Goal: Task Accomplishment & Management: Check status

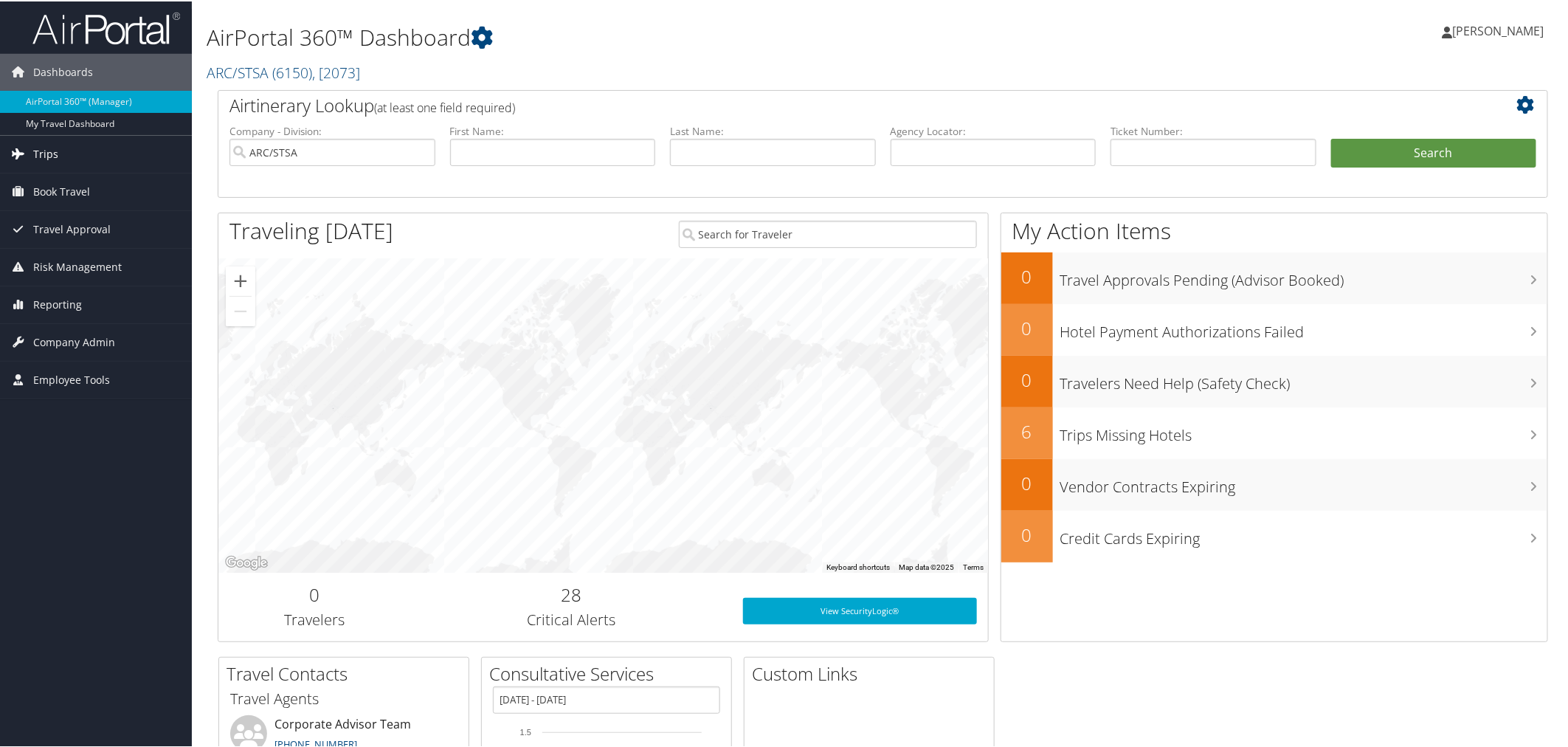
click at [47, 146] on span "Trips" at bounding box center [46, 153] width 25 height 37
click at [62, 342] on span "Travel Approval" at bounding box center [72, 339] width 77 height 37
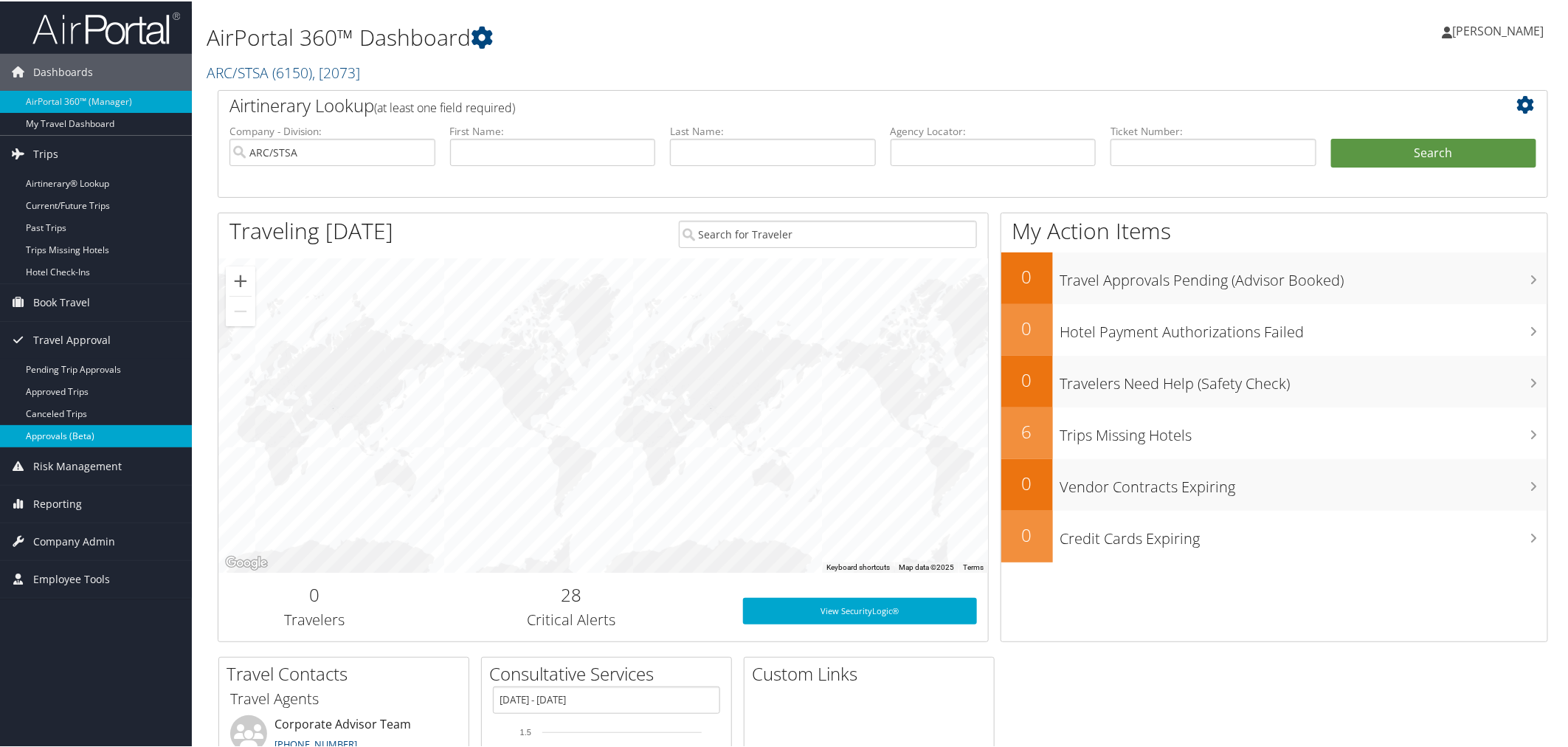
click at [68, 441] on link "Approvals (Beta)" at bounding box center [96, 435] width 192 height 22
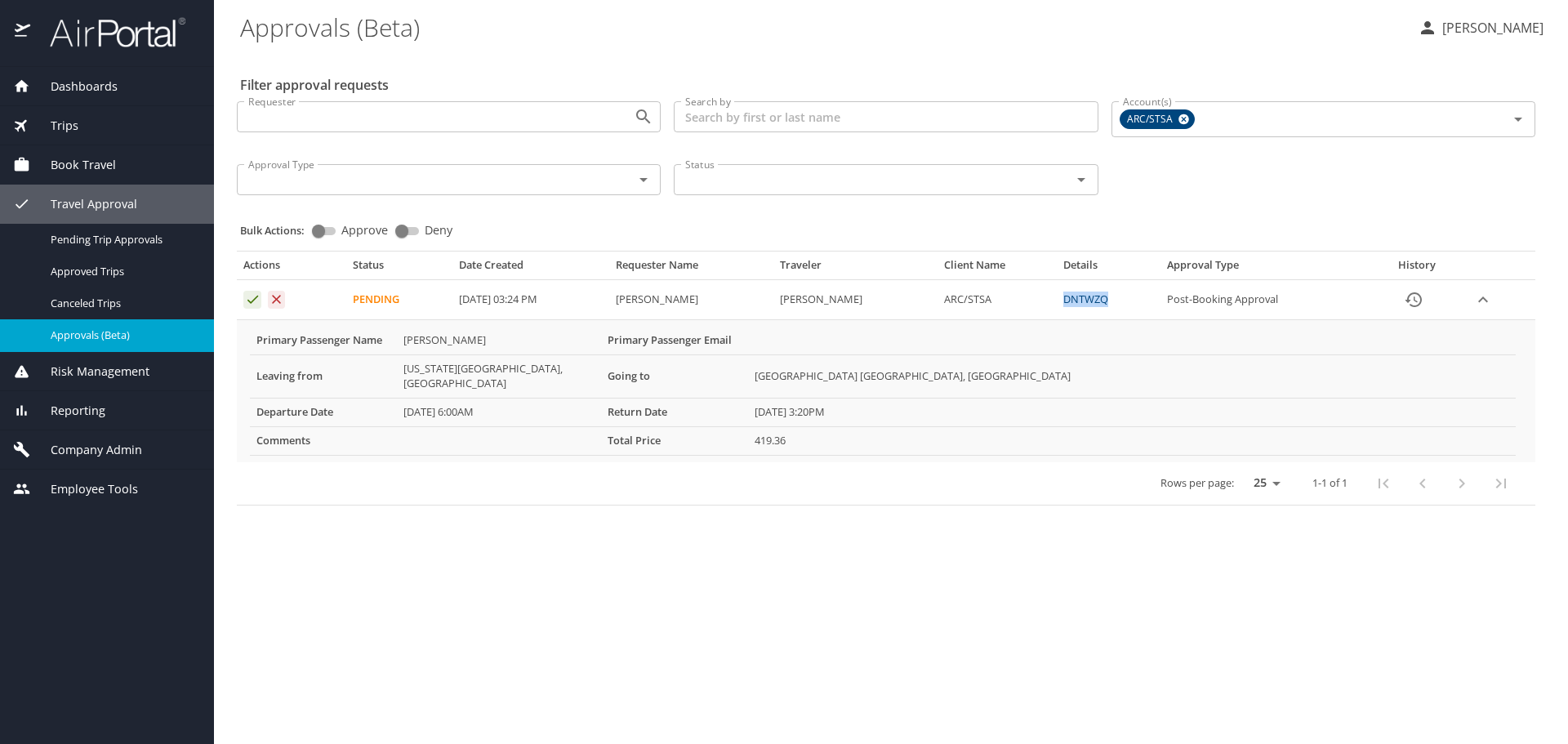
drag, startPoint x: 1078, startPoint y: 304, endPoint x: 1134, endPoint y: 303, distance: 56.0
click at [1134, 303] on td "DNTWZQ" at bounding box center [1108, 299] width 104 height 40
copy link "DNTWZQ"
click at [1108, 295] on link "DNTWZQ" at bounding box center [1086, 298] width 45 height 15
click at [254, 305] on icon "Approval table" at bounding box center [253, 299] width 16 height 16
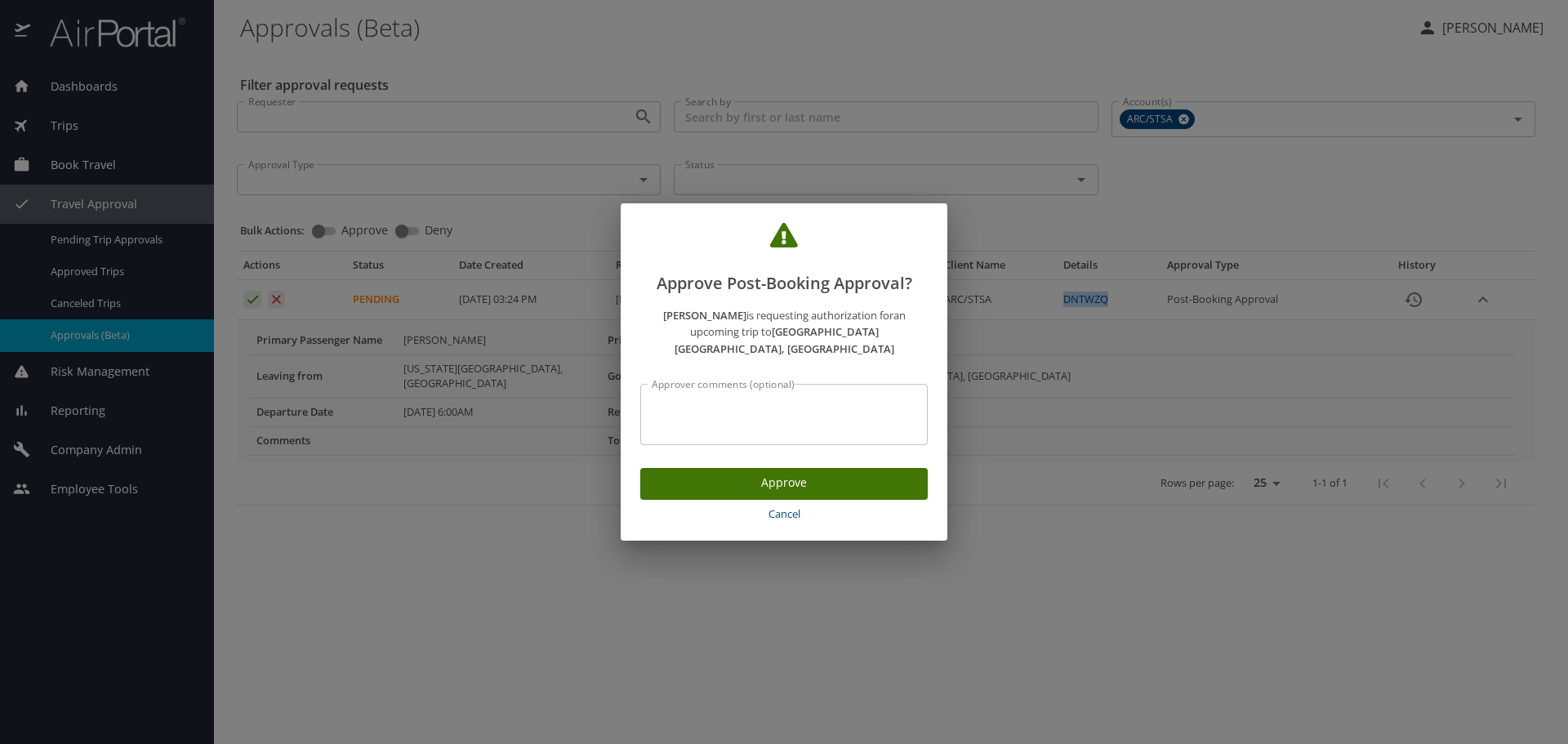
click at [821, 473] on span "Approve" at bounding box center [784, 483] width 261 height 20
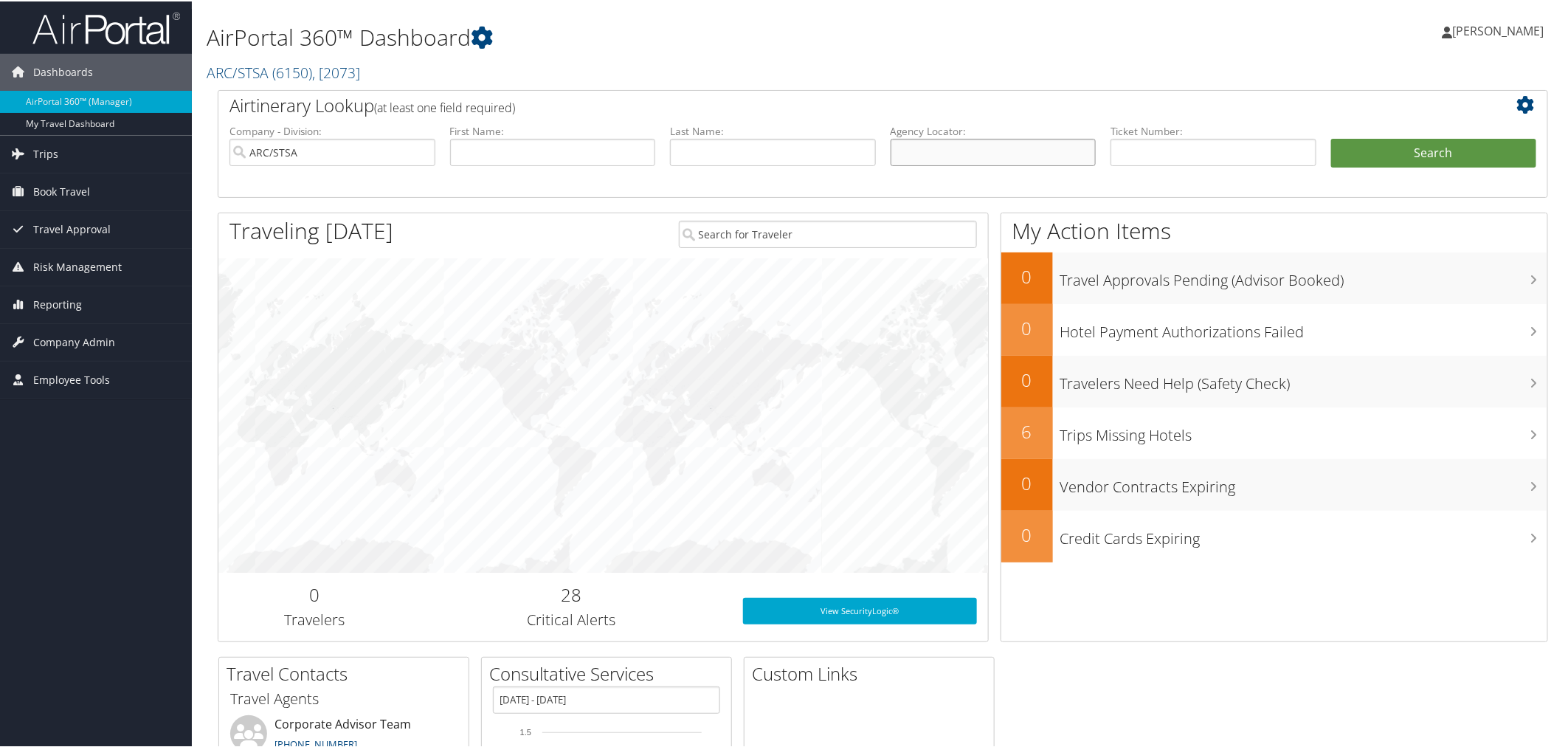
click at [915, 154] on input "text" at bounding box center [993, 150] width 206 height 27
paste input "DNTWZQ"
type input "DNTWZQ"
click at [1373, 151] on button "Search" at bounding box center [1434, 152] width 206 height 30
click at [38, 155] on span "Trips" at bounding box center [46, 153] width 25 height 37
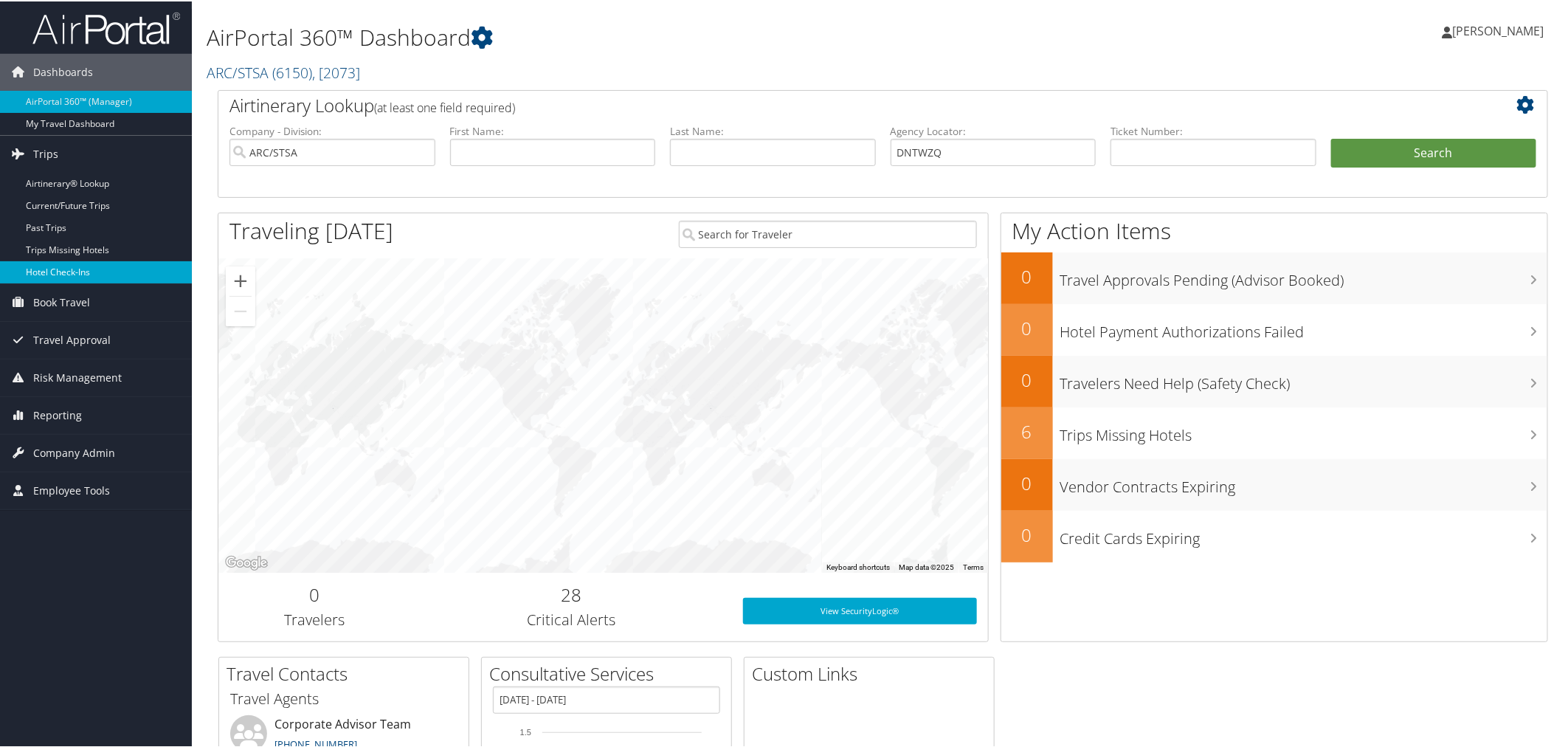
click at [56, 269] on link "Hotel Check-ins" at bounding box center [96, 270] width 192 height 22
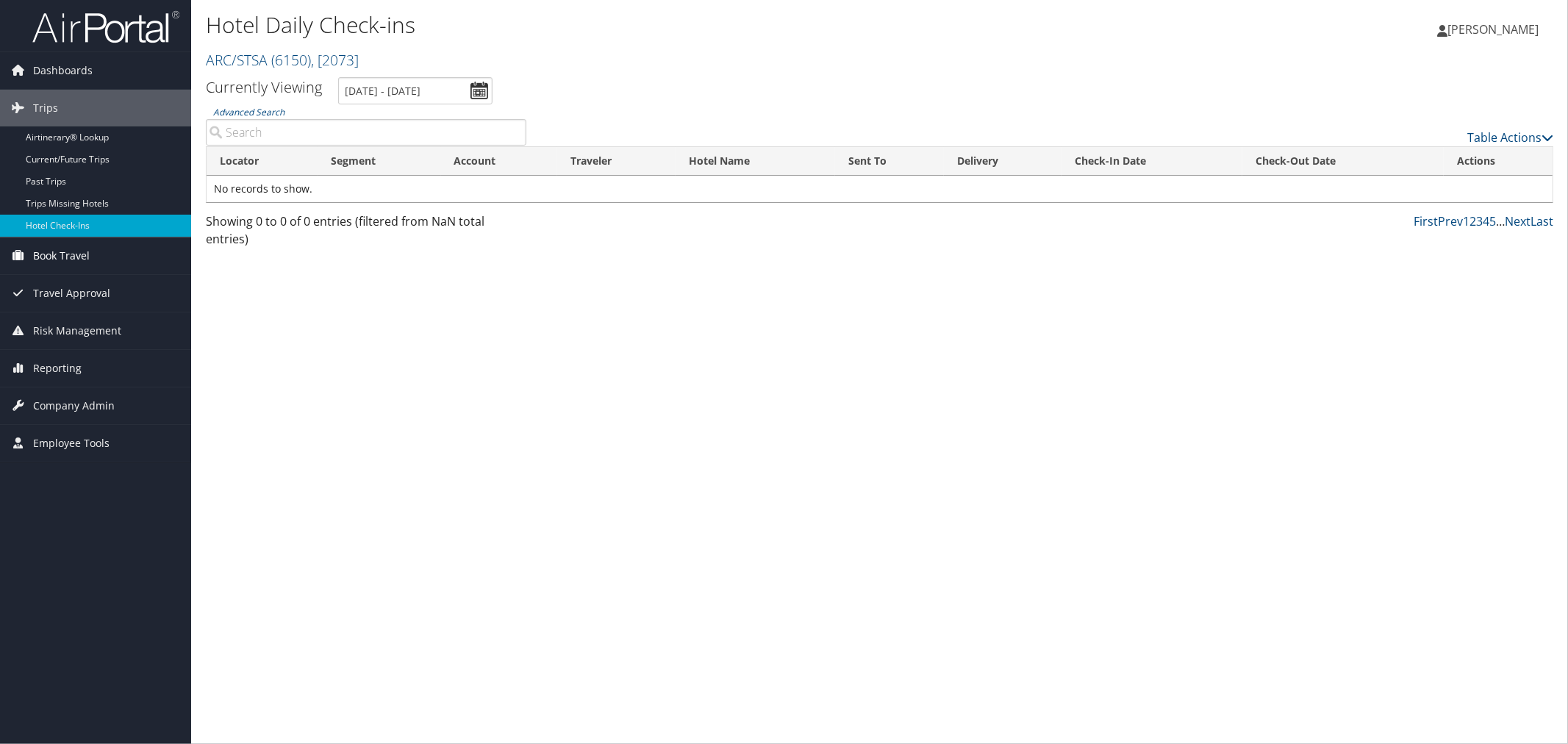
click at [53, 251] on span "Book Travel" at bounding box center [61, 256] width 57 height 37
click at [68, 339] on span "Travel Approval" at bounding box center [72, 337] width 77 height 37
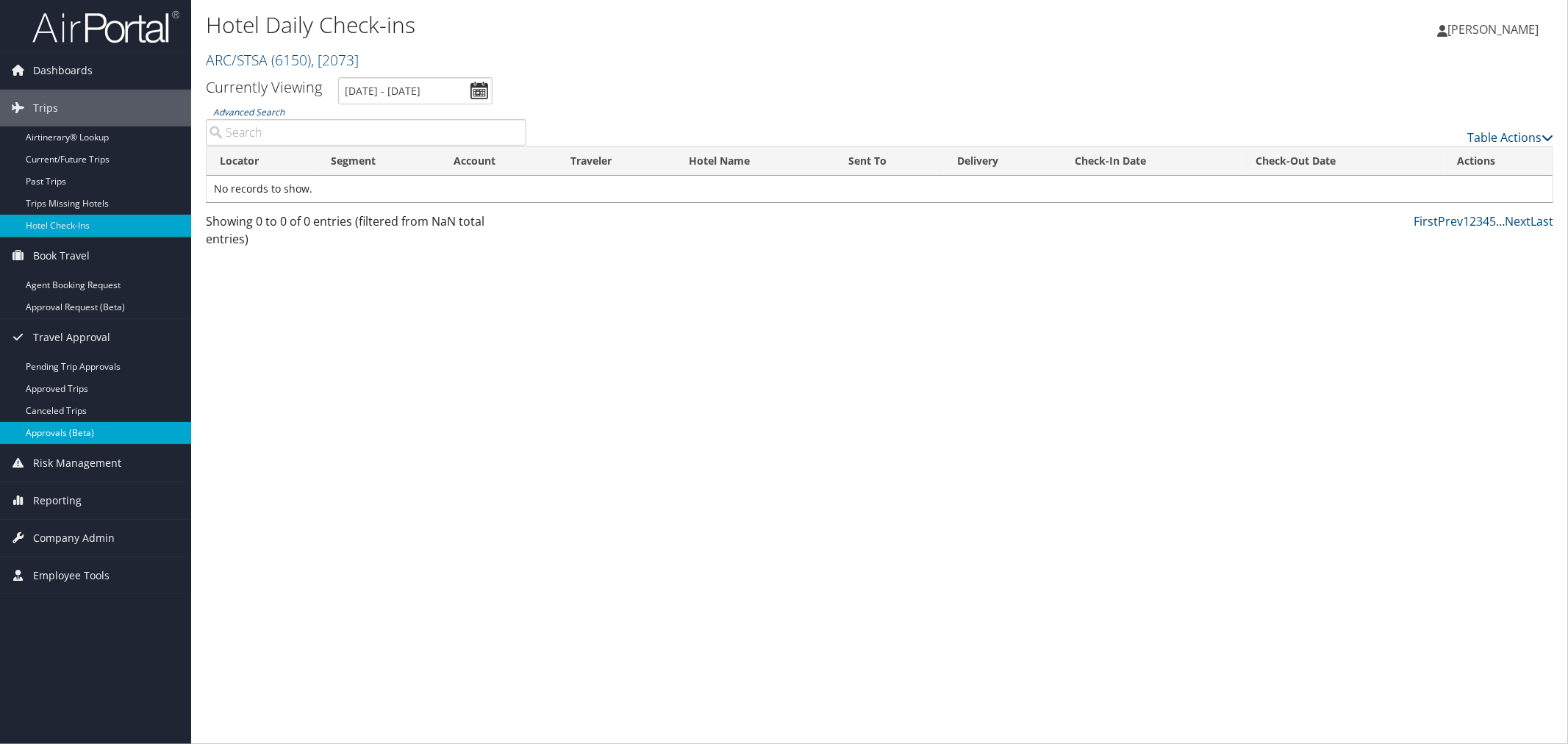
click at [74, 442] on link "Approvals (Beta)" at bounding box center [95, 433] width 192 height 22
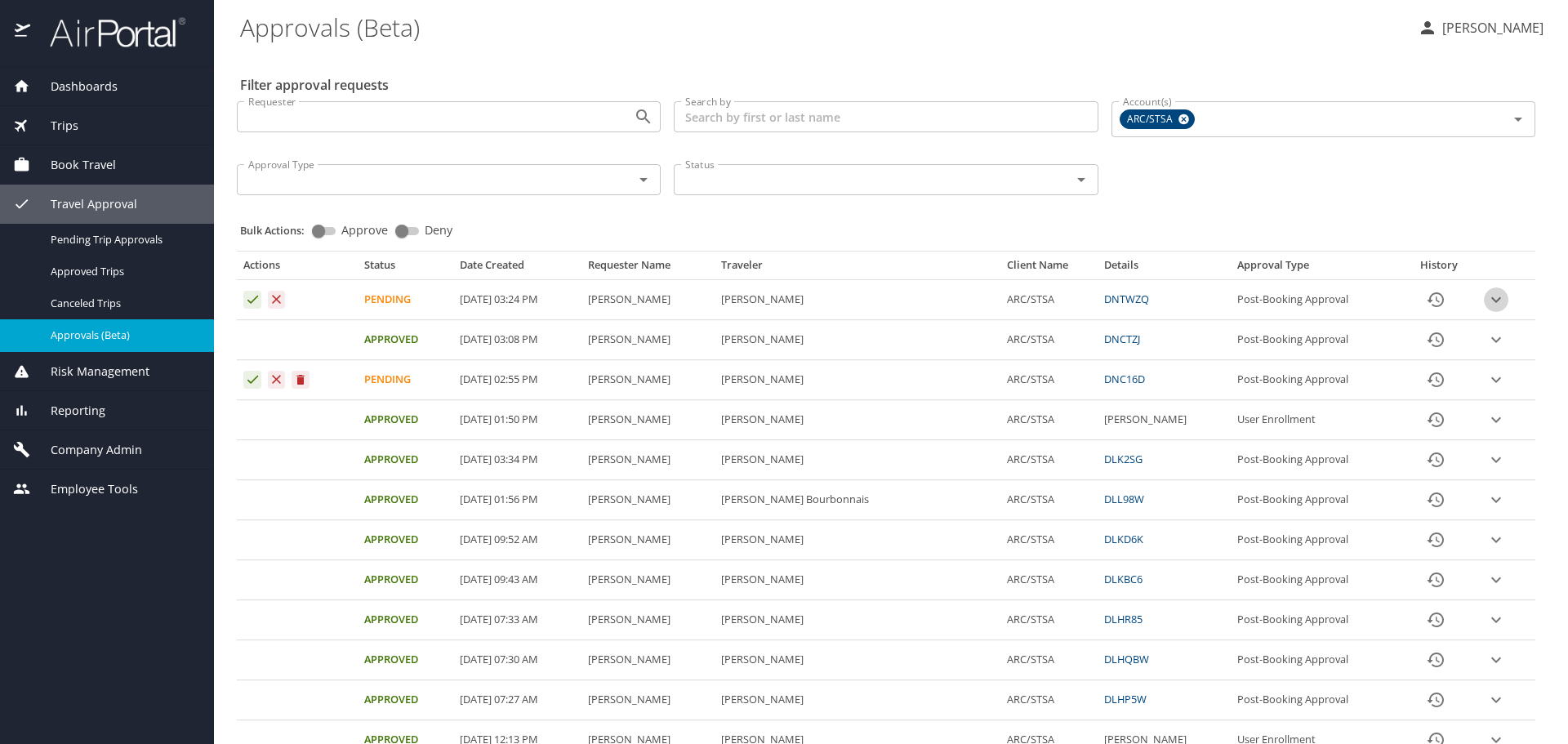
click at [1489, 297] on icon "expand row" at bounding box center [1496, 299] width 19 height 19
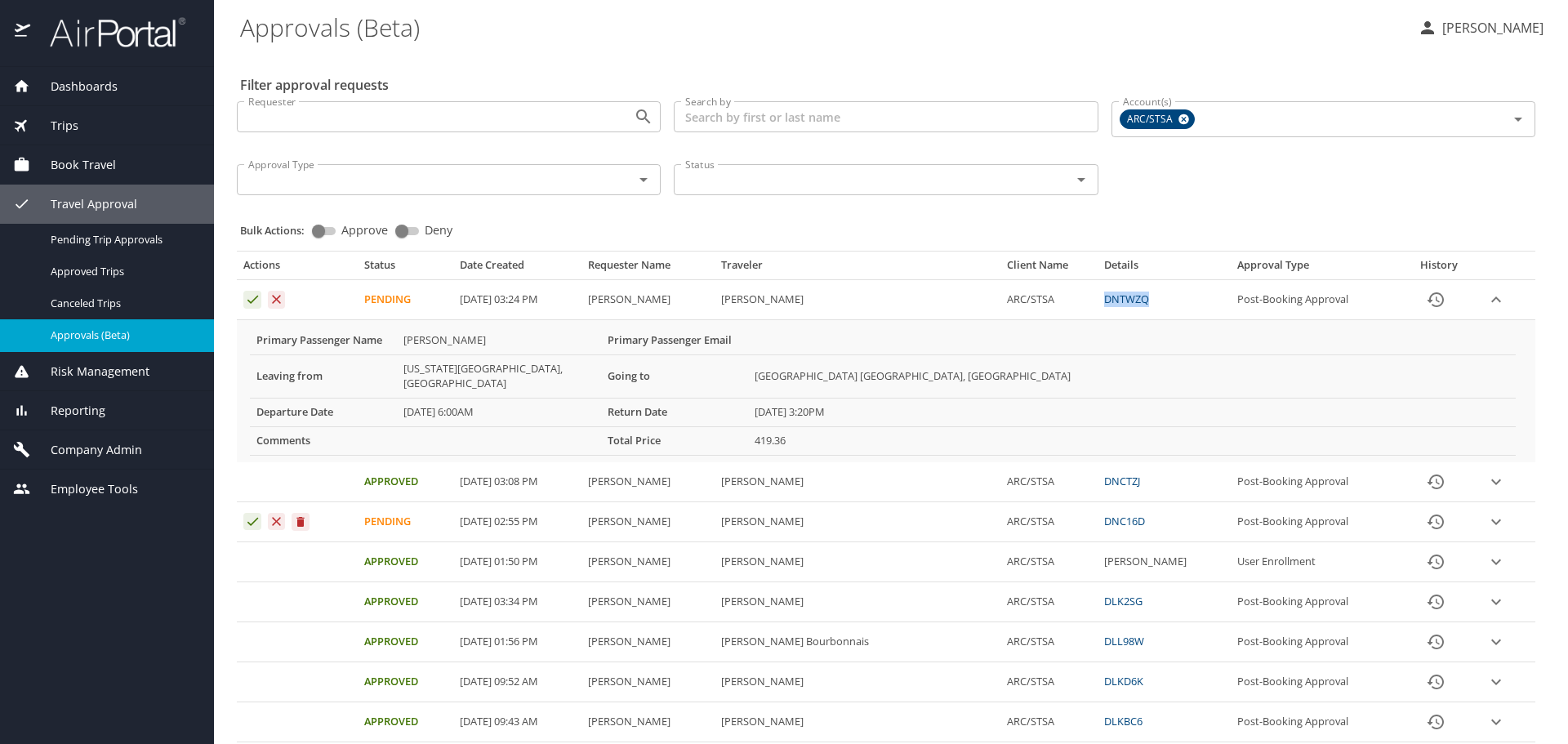
drag, startPoint x: 1121, startPoint y: 302, endPoint x: 1065, endPoint y: 308, distance: 56.3
click at [1098, 308] on td "DNTWZQ" at bounding box center [1164, 299] width 133 height 40
copy link "DNTWZQ"
click at [1105, 296] on link "DNTWZQ" at bounding box center [1127, 298] width 45 height 15
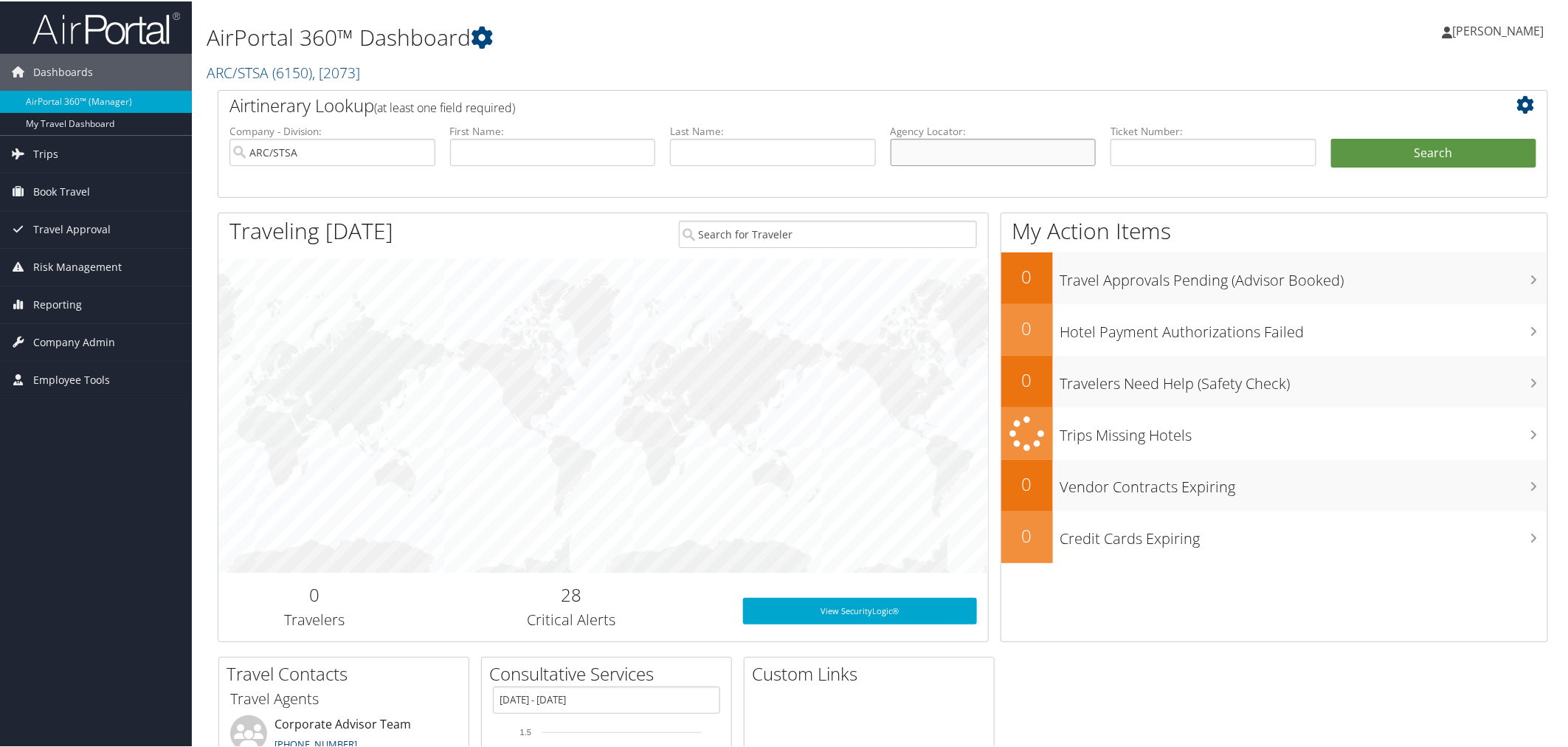
click at [970, 152] on input "text" at bounding box center [993, 150] width 206 height 27
paste input "DNTWZQ"
type input "DNTWZQ"
click at [1378, 156] on button "Search" at bounding box center [1434, 152] width 206 height 30
